Goal: Information Seeking & Learning: Learn about a topic

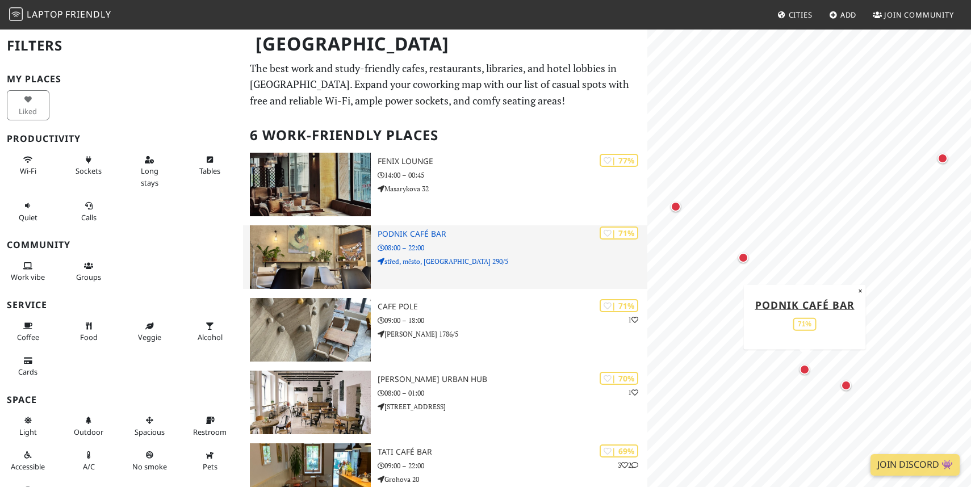
click at [329, 254] on img at bounding box center [311, 257] width 122 height 64
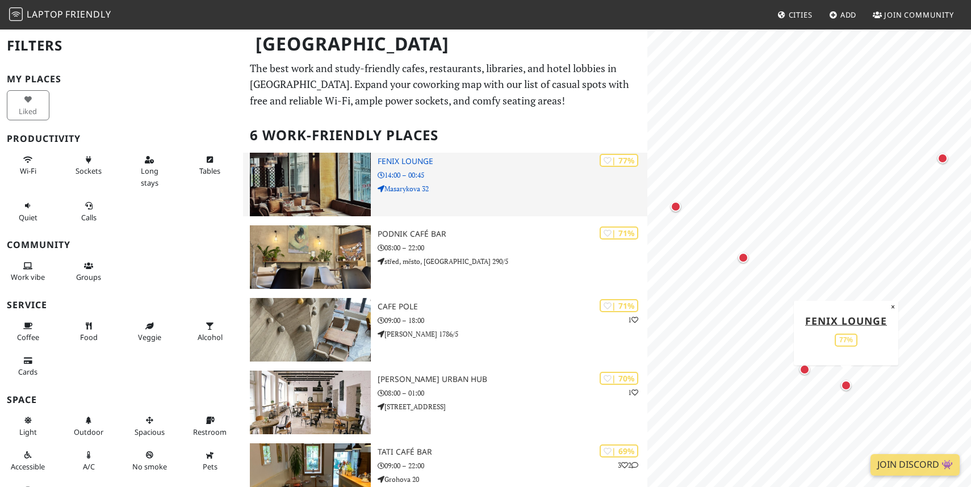
click at [283, 179] on img at bounding box center [311, 185] width 122 height 64
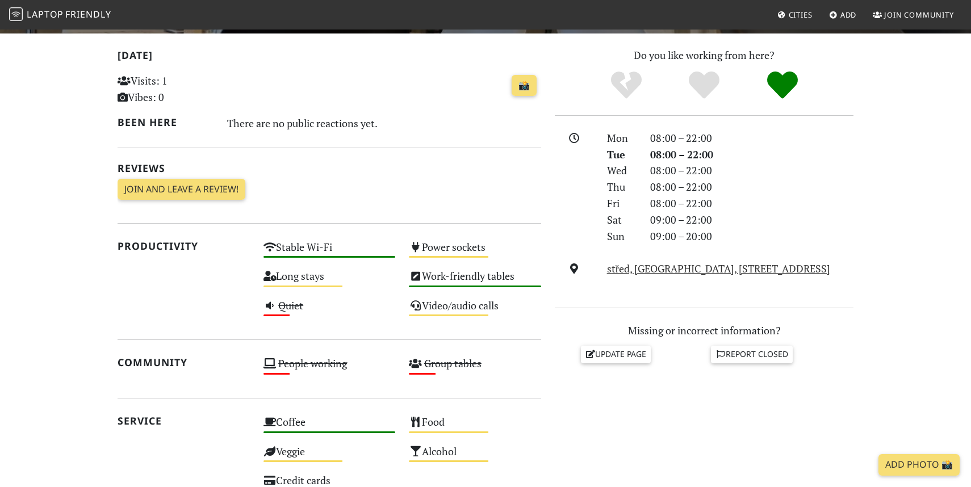
scroll to position [233, 0]
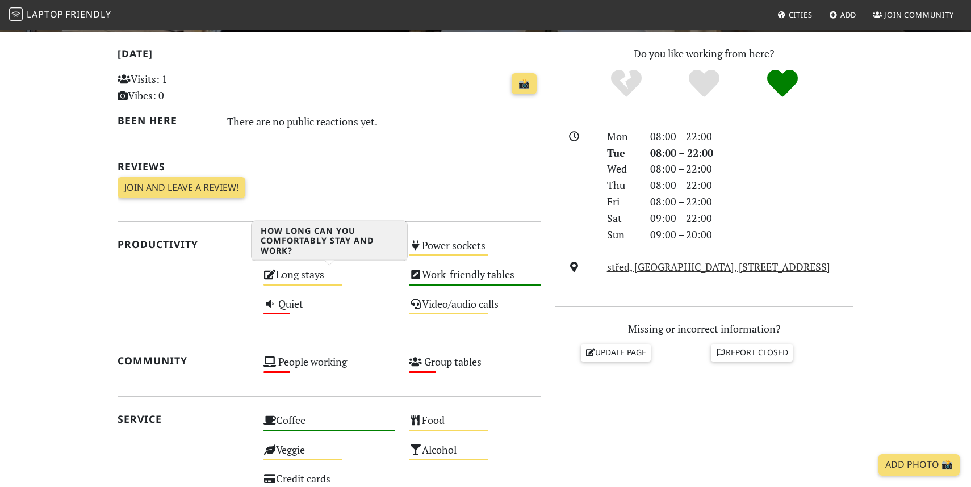
click at [323, 285] on div "Medium" at bounding box center [304, 285] width 80 height 2
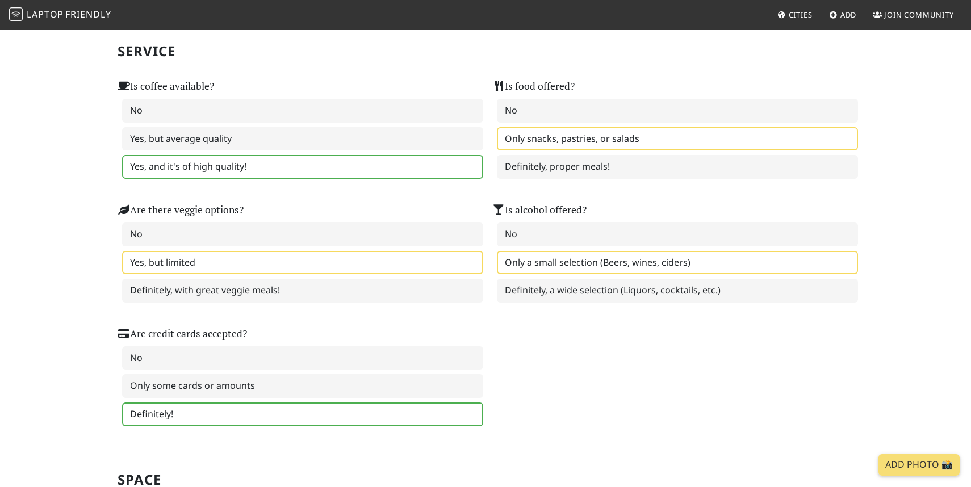
scroll to position [709, 0]
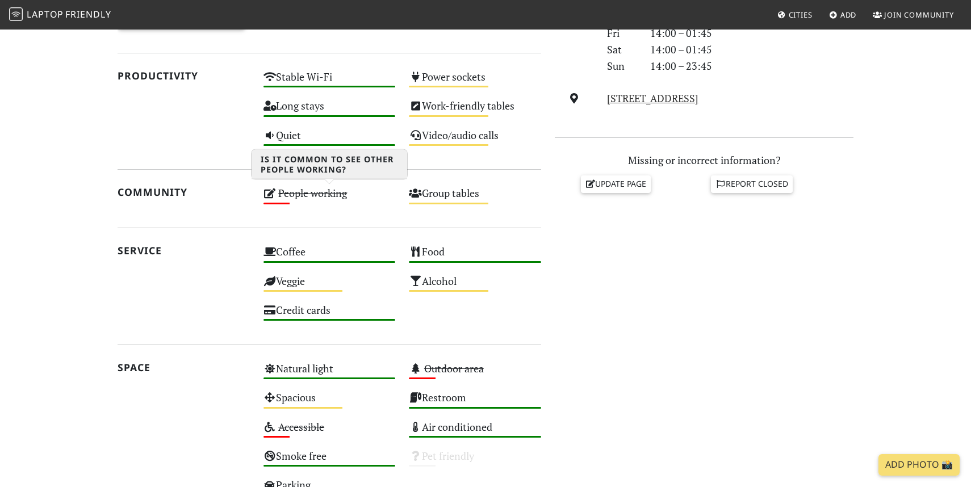
scroll to position [394, 0]
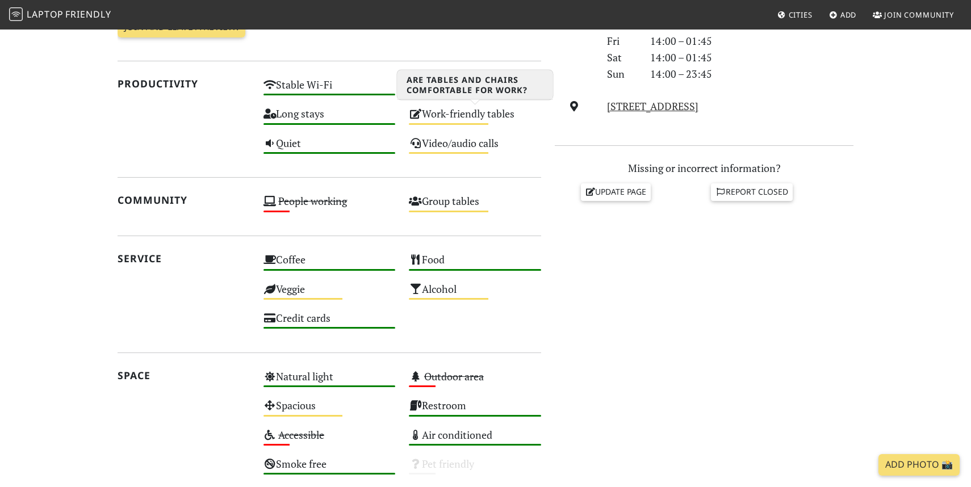
click at [461, 115] on div "Work-friendly tables Medium" at bounding box center [475, 119] width 146 height 29
click at [680, 105] on link "Masarykova 32, 602 00, Brno" at bounding box center [652, 106] width 91 height 14
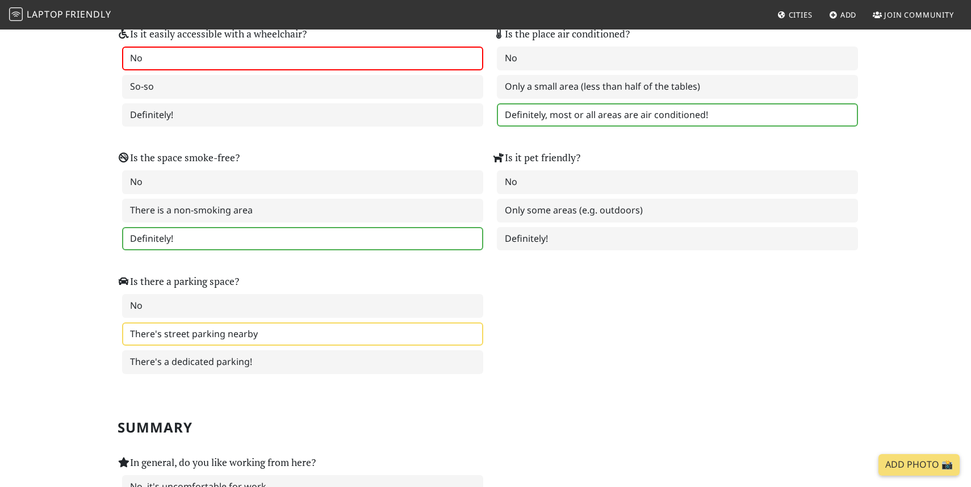
scroll to position [1446, 0]
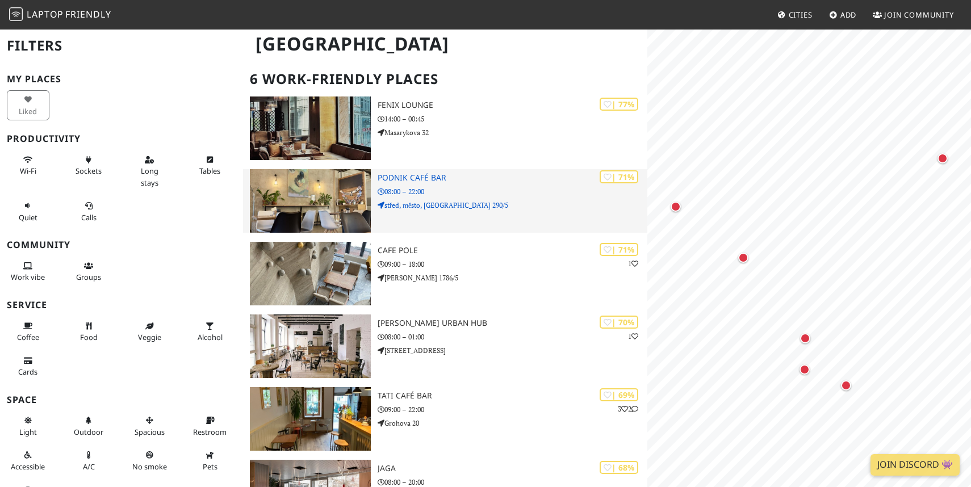
scroll to position [57, 0]
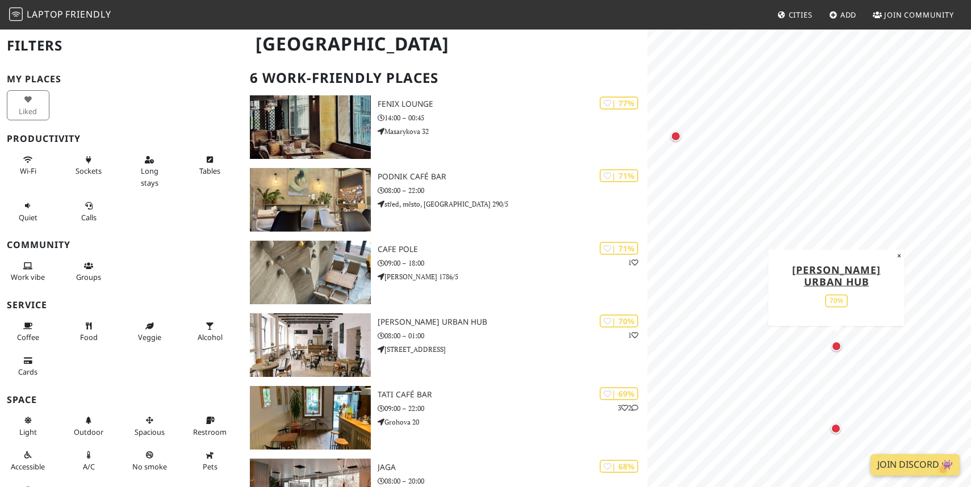
click at [837, 349] on div "Map marker" at bounding box center [837, 346] width 10 height 10
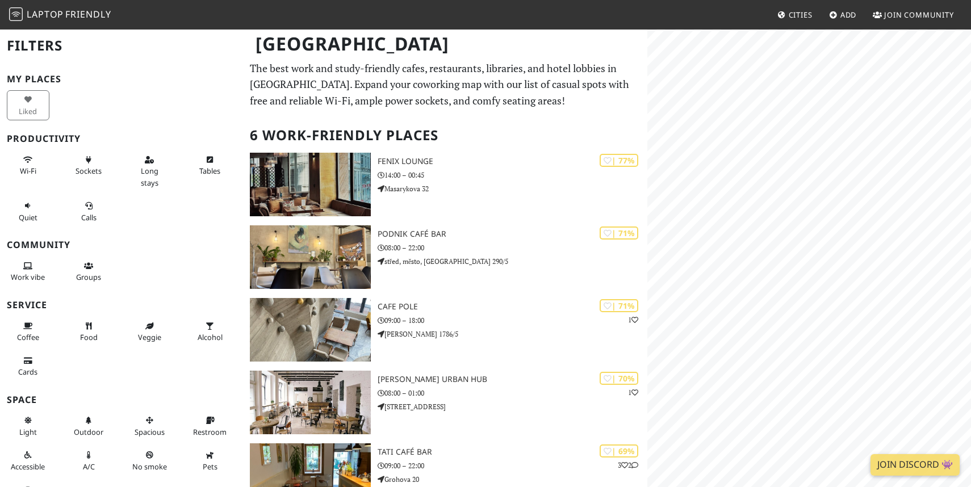
scroll to position [57, 0]
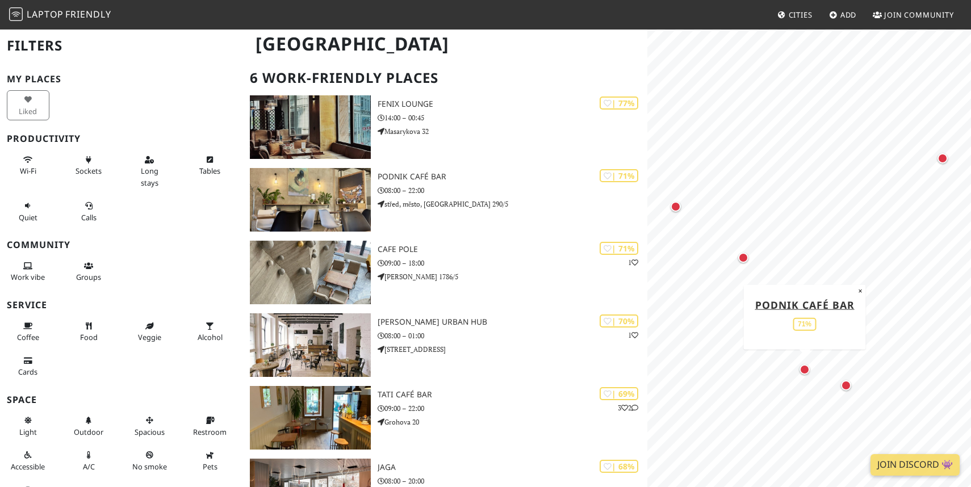
click at [807, 367] on div "Map marker" at bounding box center [805, 370] width 10 height 10
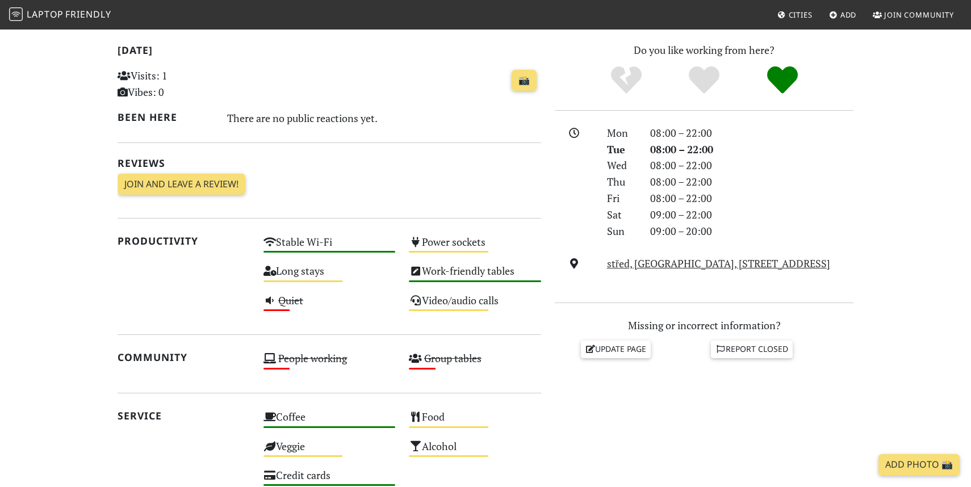
scroll to position [240, 0]
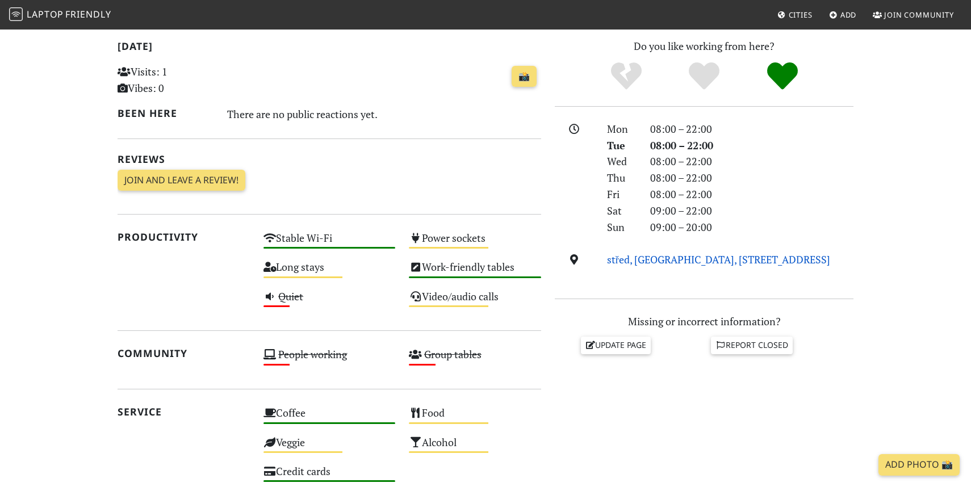
click at [644, 261] on link "střed, město, Peroutková 290/5, 602 00, Brno" at bounding box center [718, 260] width 223 height 14
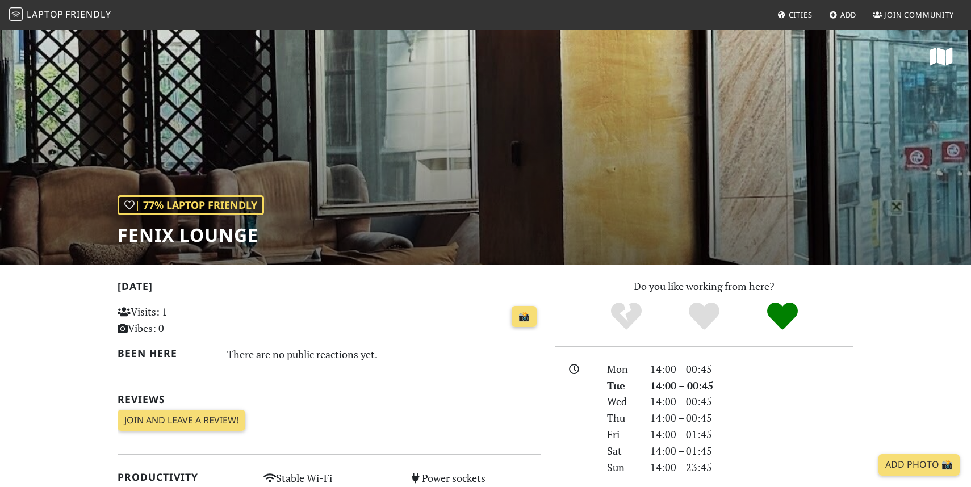
click at [88, 22] on link "Laptop Friendly" at bounding box center [60, 15] width 102 height 20
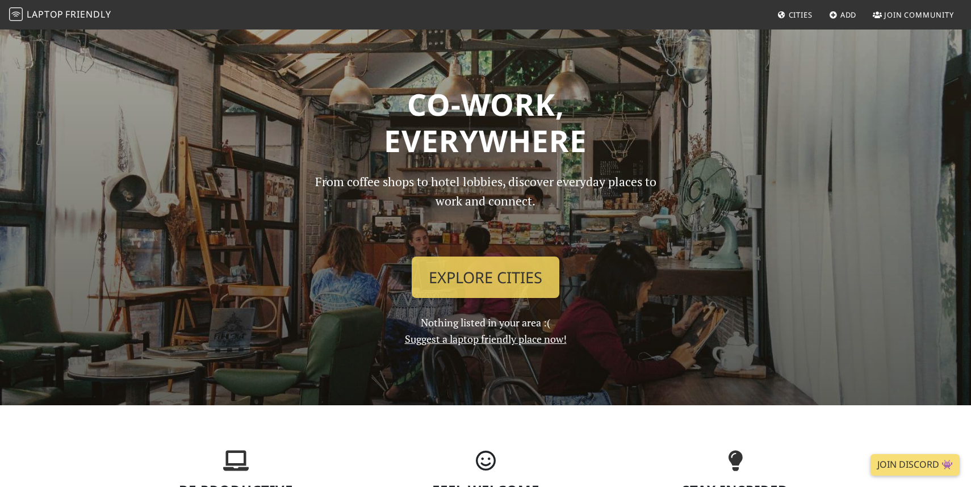
click at [505, 299] on div "From coffee shops to hotel lobbies, discover everyday places to work and connec…" at bounding box center [485, 260] width 375 height 176
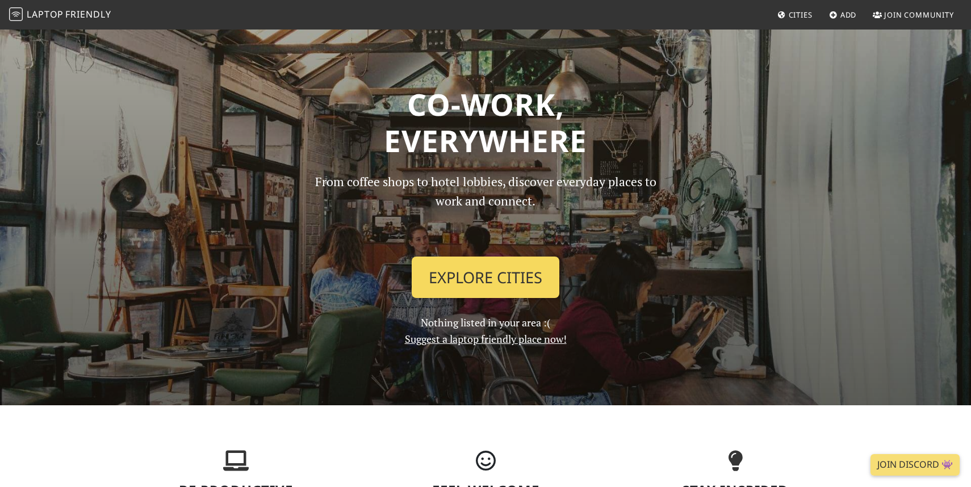
click at [524, 274] on link "Explore Cities" at bounding box center [486, 278] width 148 height 42
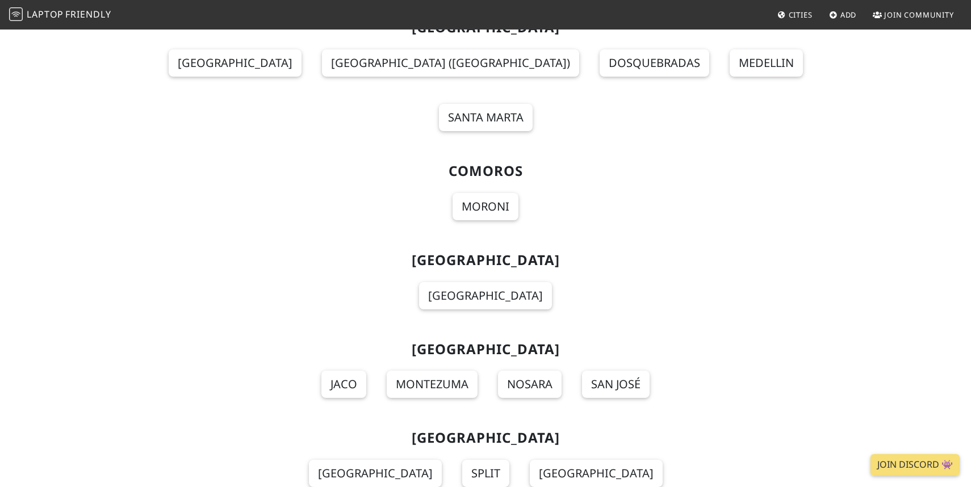
scroll to position [2467, 0]
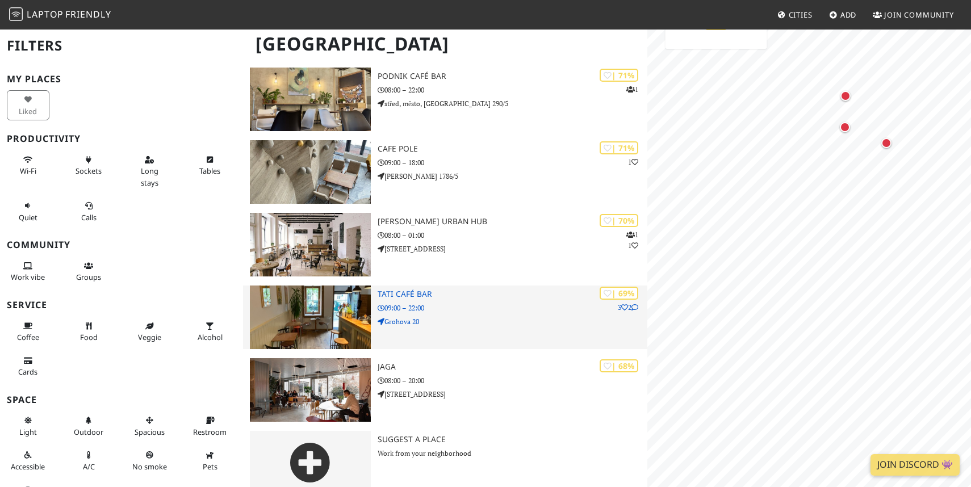
scroll to position [174, 0]
